Goal: Use online tool/utility: Utilize a website feature to perform a specific function

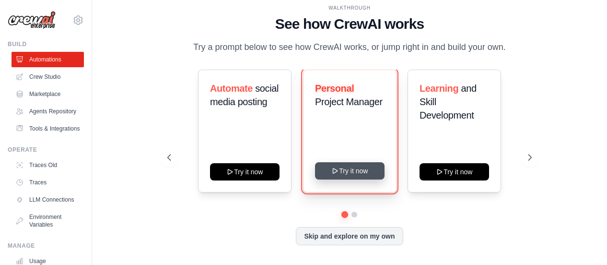
click at [353, 172] on button "Try it now" at bounding box center [350, 170] width 70 height 17
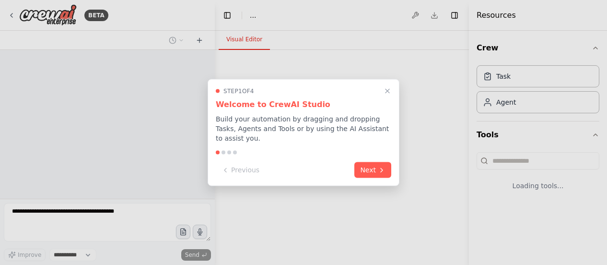
select select "****"
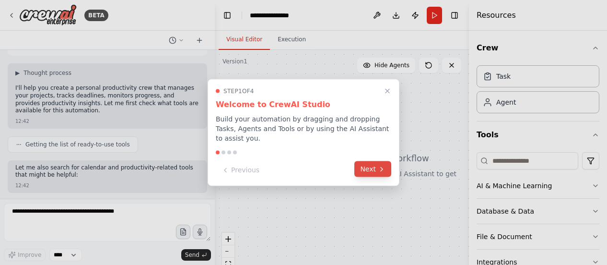
scroll to position [98, 0]
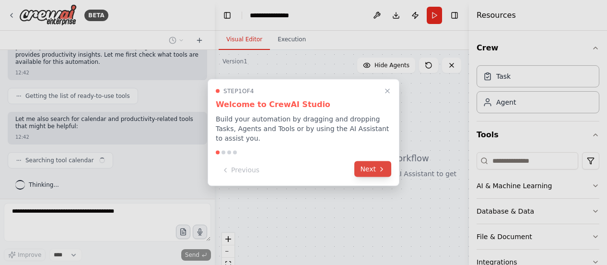
click at [383, 167] on icon at bounding box center [382, 169] width 8 height 8
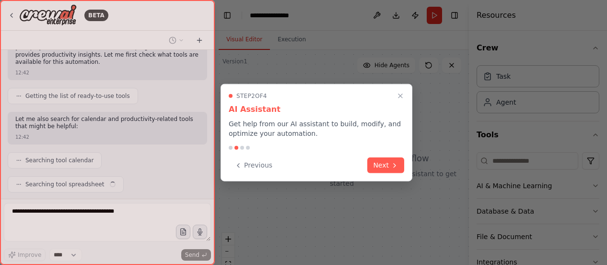
scroll to position [122, 0]
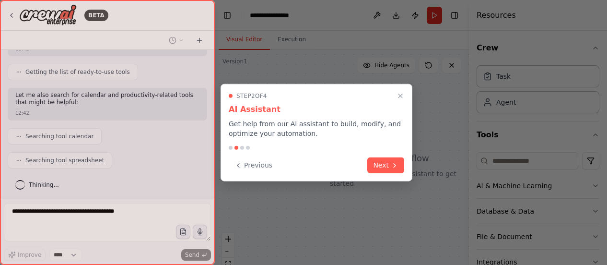
click at [383, 167] on button "Next" at bounding box center [385, 165] width 37 height 16
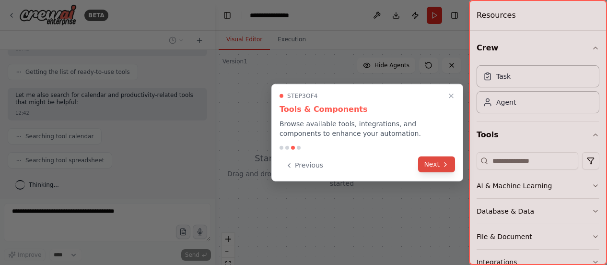
click at [438, 163] on button "Next" at bounding box center [436, 164] width 37 height 16
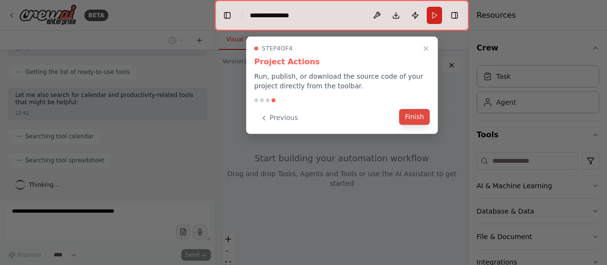
click at [419, 115] on button "Finish" at bounding box center [414, 117] width 31 height 16
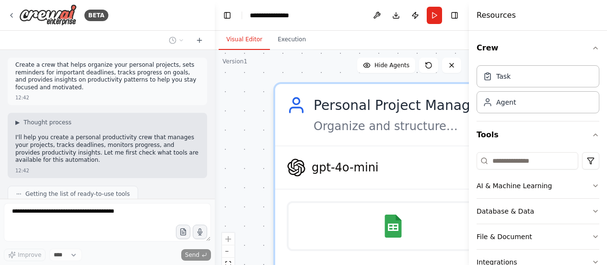
scroll to position [232, 0]
